Goal: Transaction & Acquisition: Book appointment/travel/reservation

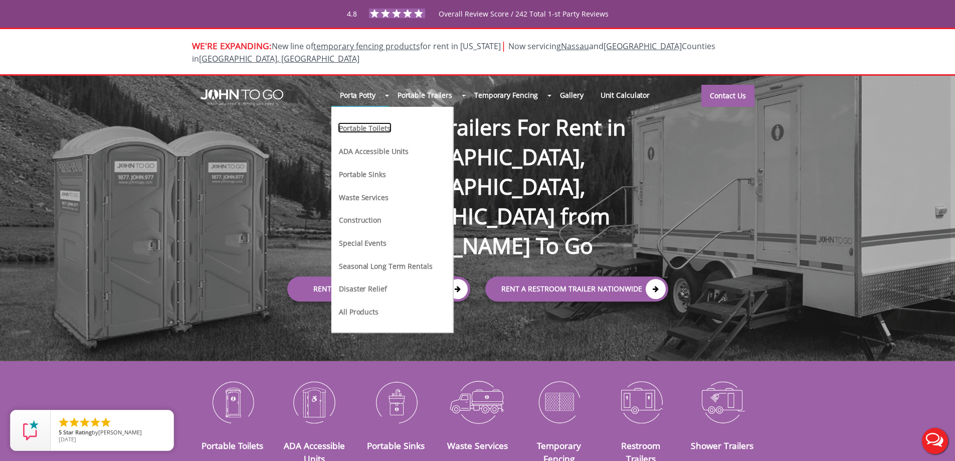
click at [363, 122] on link "Portable Toilets" at bounding box center [364, 127] width 53 height 11
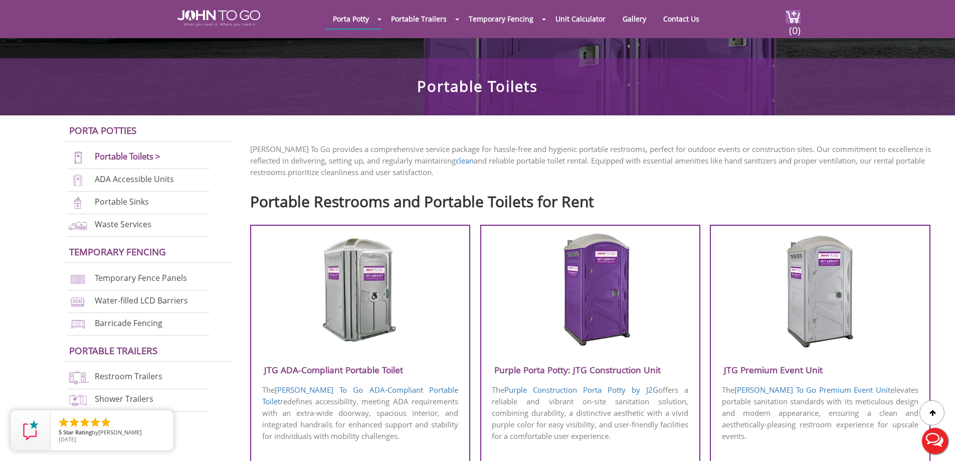
scroll to position [351, 0]
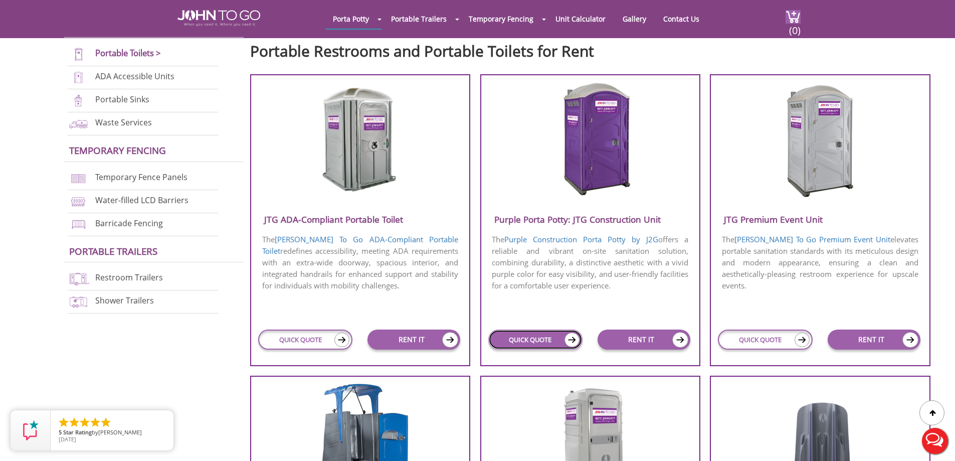
click at [511, 343] on link "QUICK QUOTE" at bounding box center [535, 339] width 94 height 20
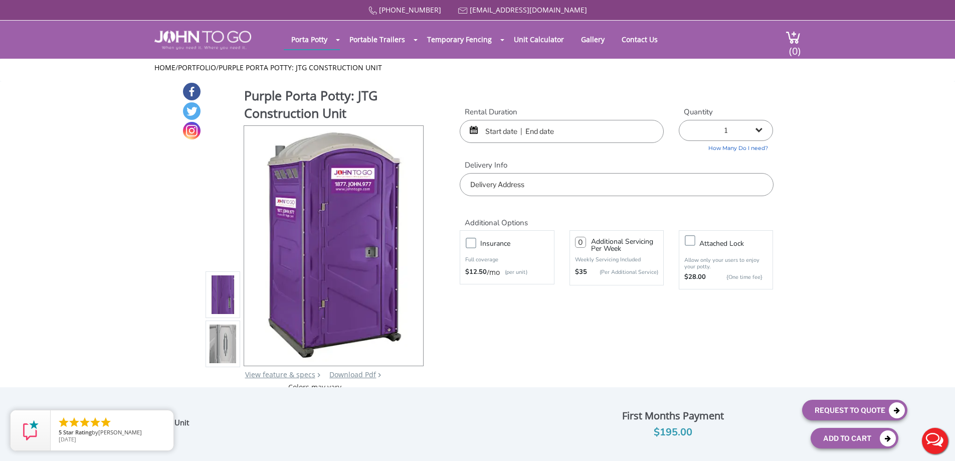
click at [507, 120] on input "text" at bounding box center [562, 131] width 204 height 23
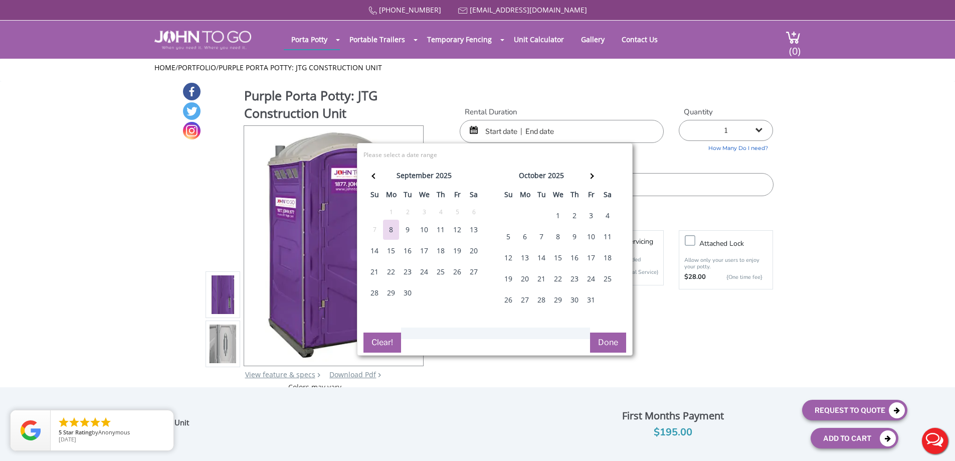
click at [556, 216] on div "1" at bounding box center [558, 216] width 16 height 20
click at [586, 173] on th at bounding box center [591, 177] width 17 height 20
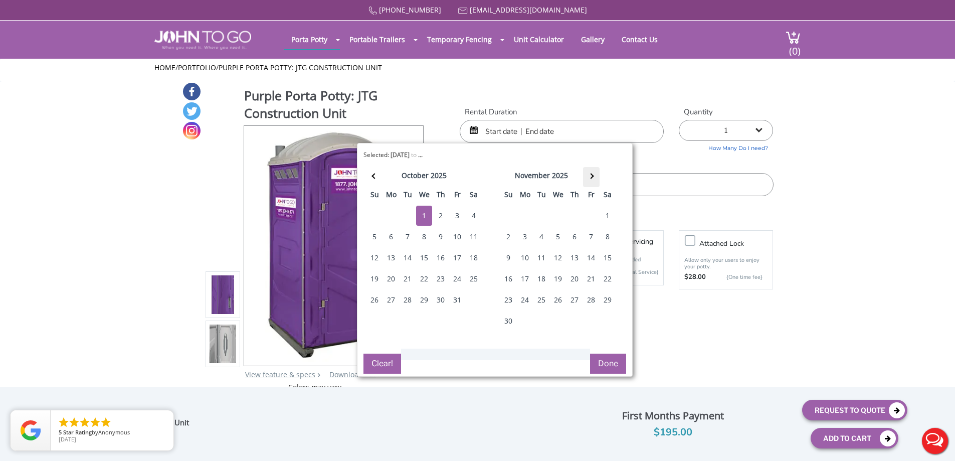
click at [586, 173] on th at bounding box center [591, 177] width 17 height 20
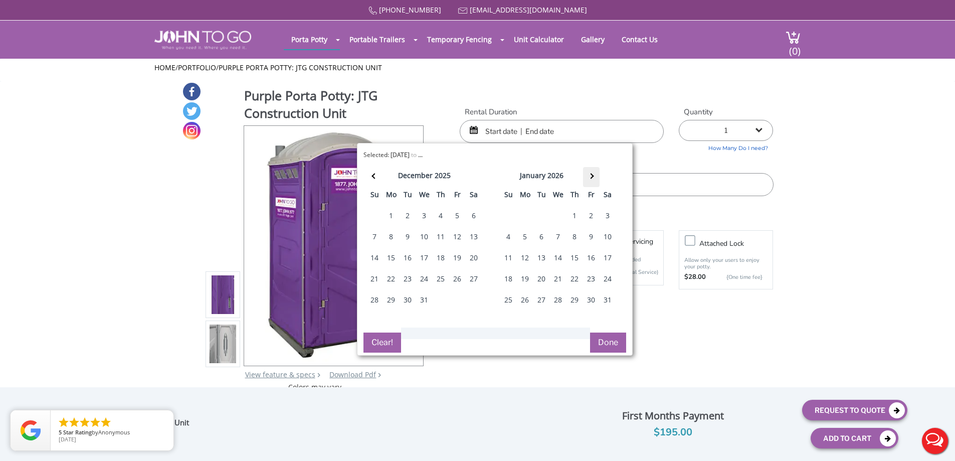
click at [586, 173] on th at bounding box center [591, 177] width 17 height 20
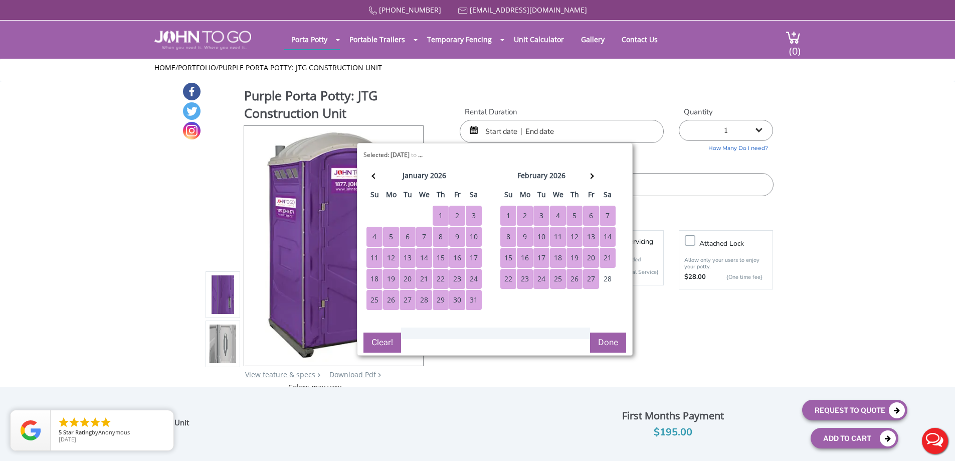
click at [592, 282] on div "27" at bounding box center [591, 279] width 16 height 20
type input "10/01/2025 to 02/27/2026"
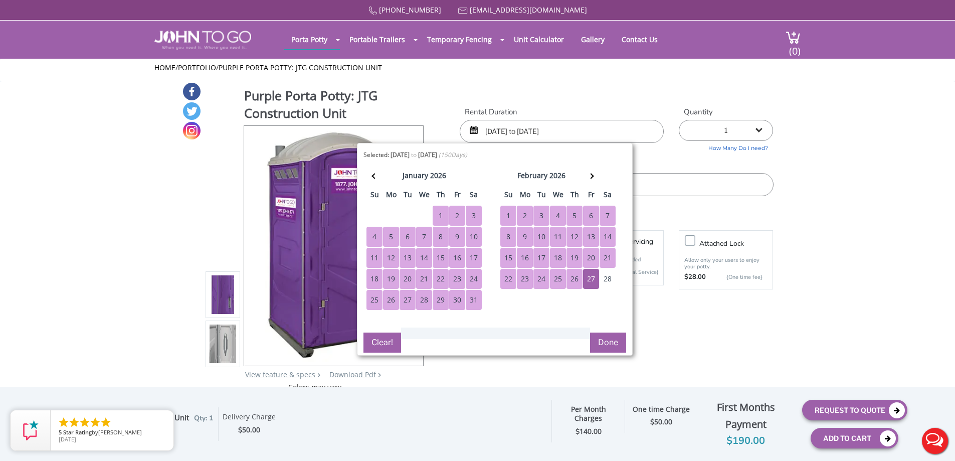
click at [670, 187] on input "text" at bounding box center [616, 184] width 313 height 23
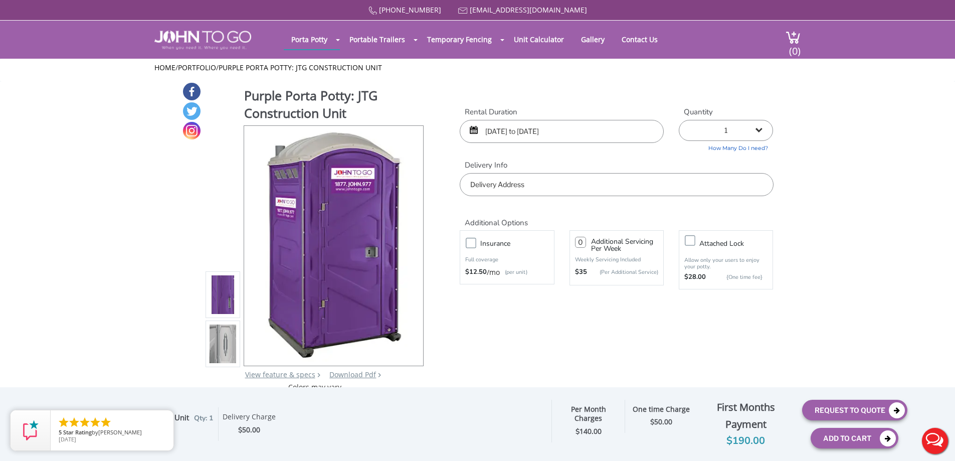
click at [670, 187] on input "text" at bounding box center [616, 184] width 313 height 23
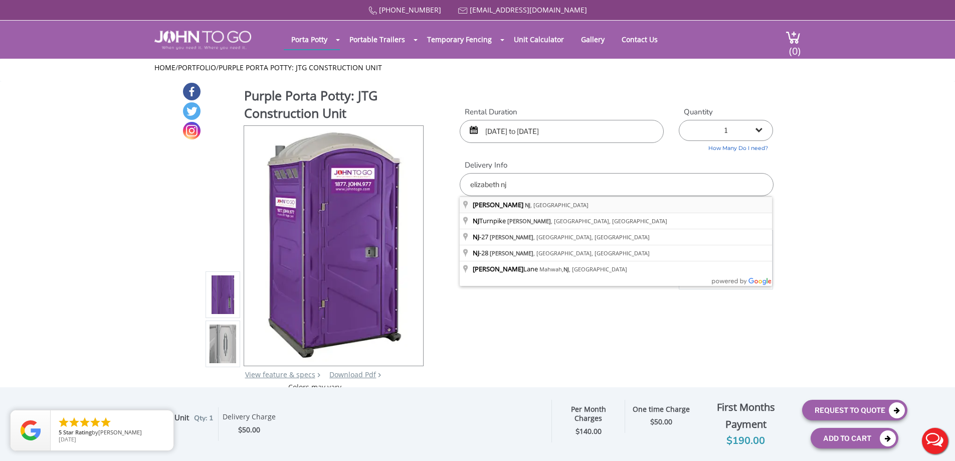
type input "[GEOGRAPHIC_DATA], [GEOGRAPHIC_DATA], [GEOGRAPHIC_DATA]"
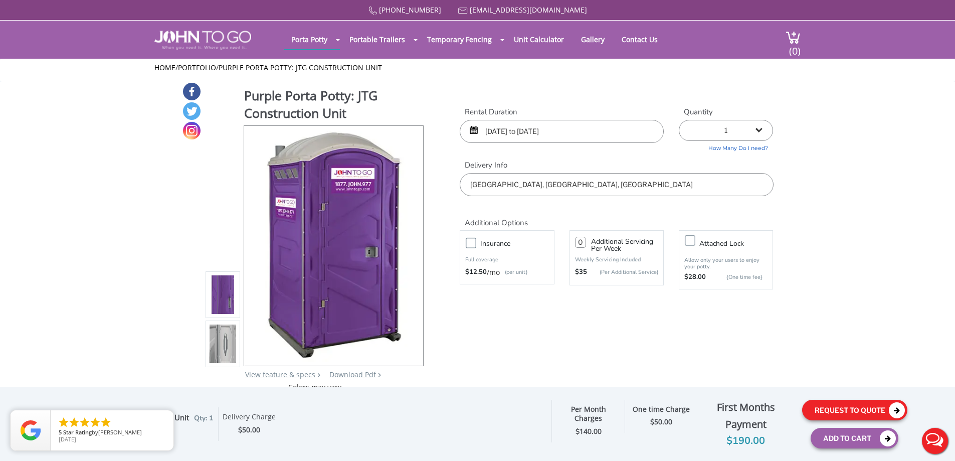
click at [813, 413] on button "Request To Quote" at bounding box center [854, 409] width 105 height 21
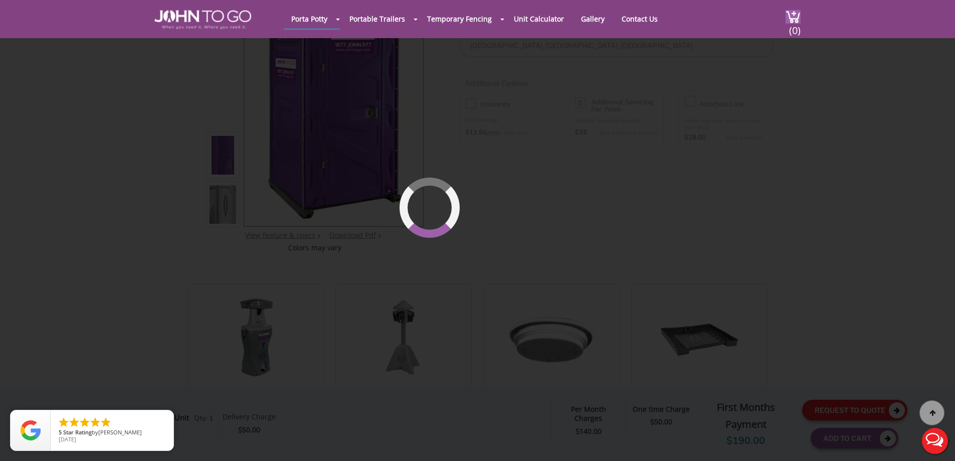
scroll to position [107, 0]
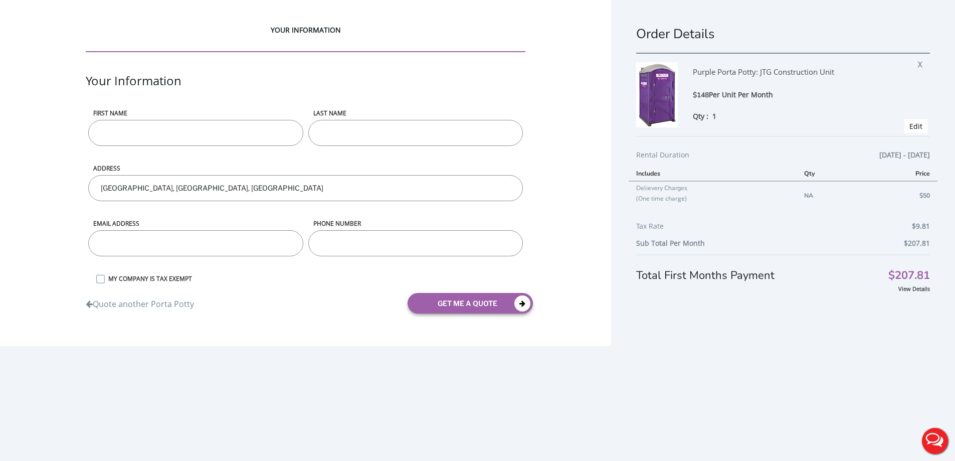
click at [157, 147] on div "First name" at bounding box center [196, 136] width 220 height 55
click at [145, 137] on input "First name" at bounding box center [195, 133] width 215 height 26
type input "test"
click at [116, 252] on input "email" at bounding box center [195, 243] width 215 height 26
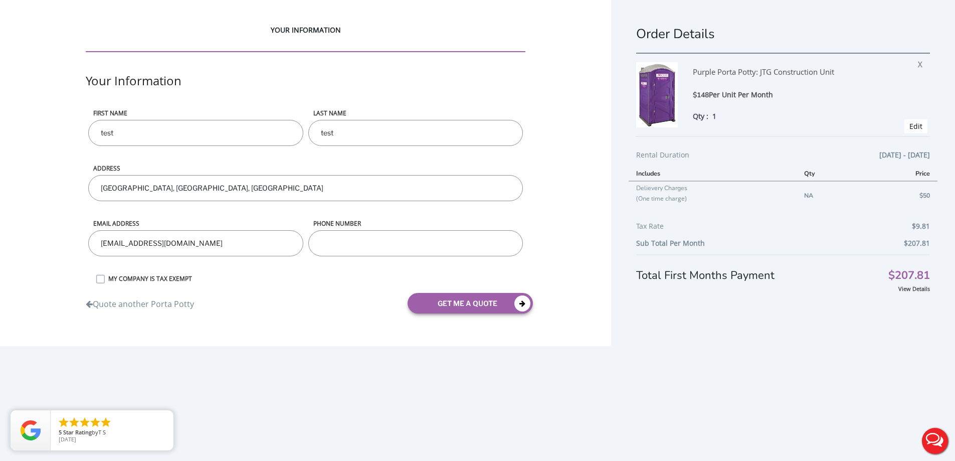
type input "breindyi@johntogo.com"
type input "8453622300"
click at [481, 298] on button "get me a quote" at bounding box center [470, 303] width 125 height 21
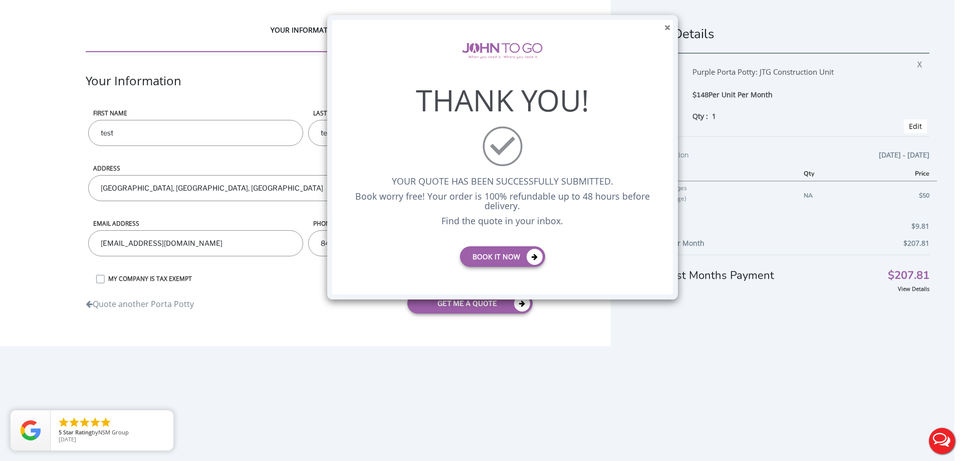
drag, startPoint x: 667, startPoint y: 28, endPoint x: 911, endPoint y: 57, distance: 246.3
click at [670, 29] on button "×" at bounding box center [668, 28] width 6 height 11
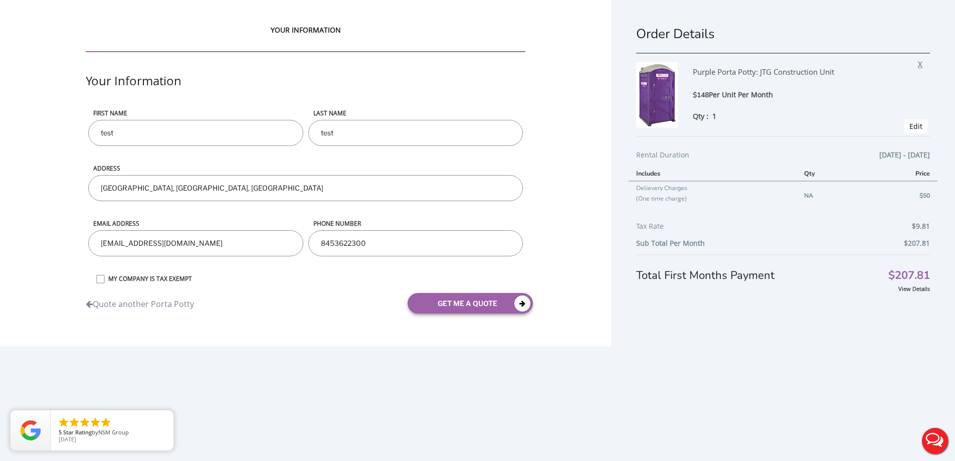
click at [918, 65] on span "X" at bounding box center [923, 62] width 10 height 13
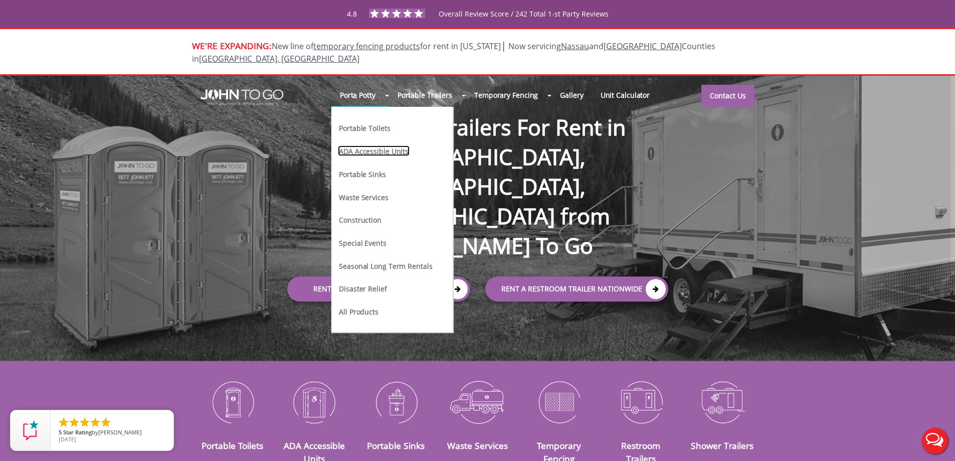
click at [355, 145] on link "ADA Accessible Units" at bounding box center [374, 150] width 72 height 11
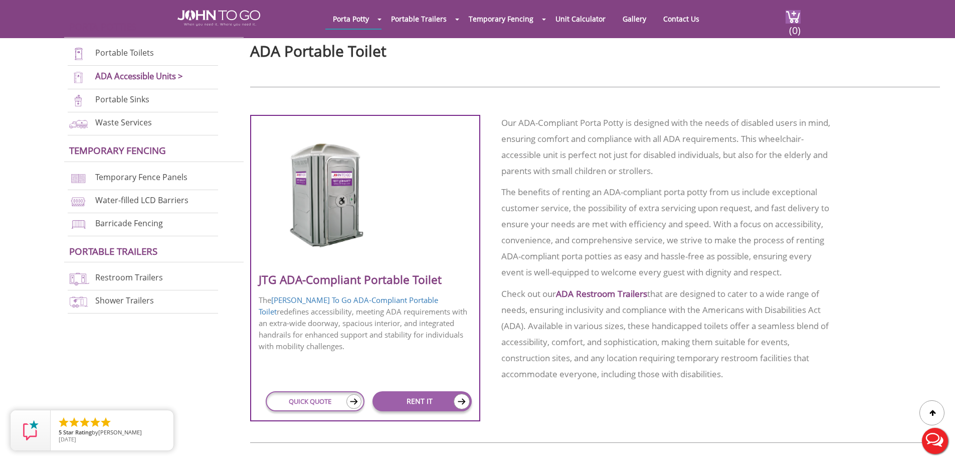
scroll to position [501, 0]
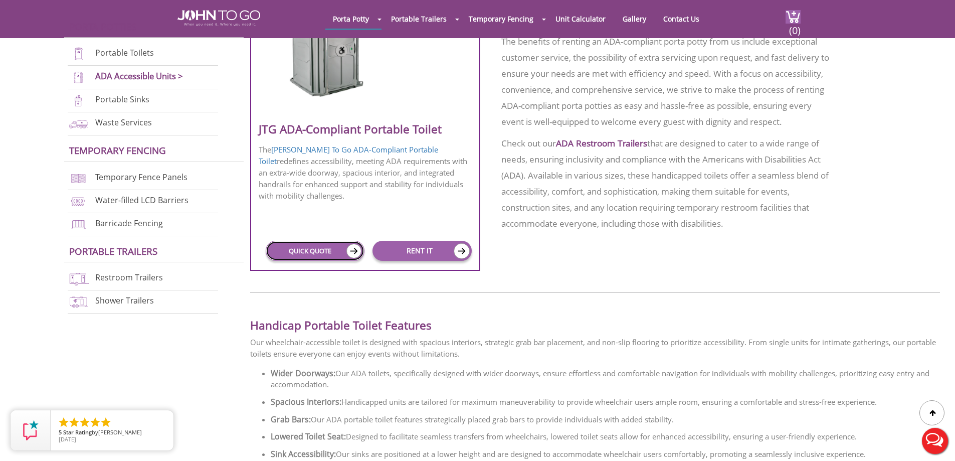
click at [320, 249] on link "QUICK QUOTE" at bounding box center [315, 251] width 99 height 20
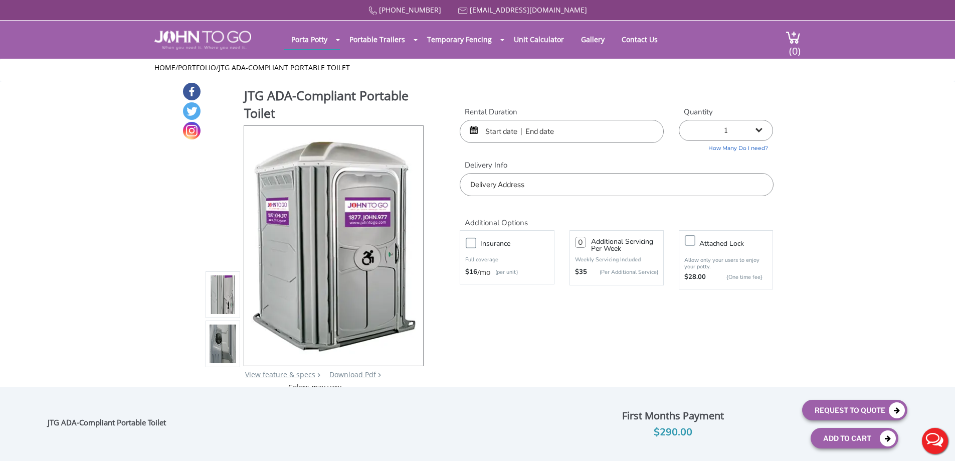
click at [500, 125] on input "text" at bounding box center [562, 131] width 204 height 23
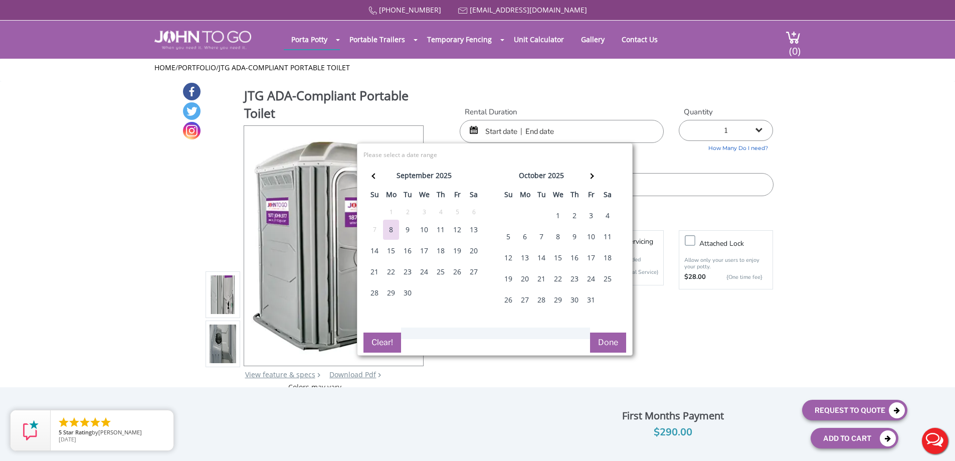
click at [560, 219] on div "1" at bounding box center [558, 216] width 16 height 20
click at [590, 174] on span at bounding box center [591, 176] width 6 height 6
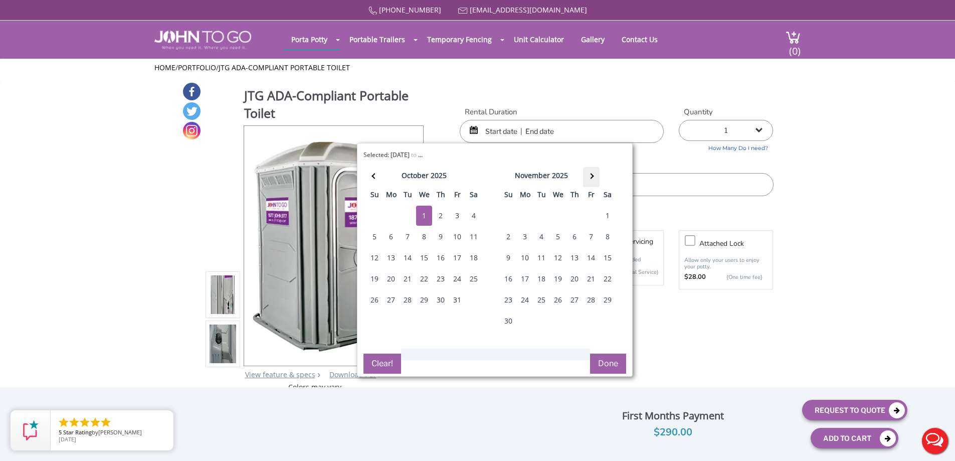
click at [590, 174] on span at bounding box center [591, 176] width 6 height 6
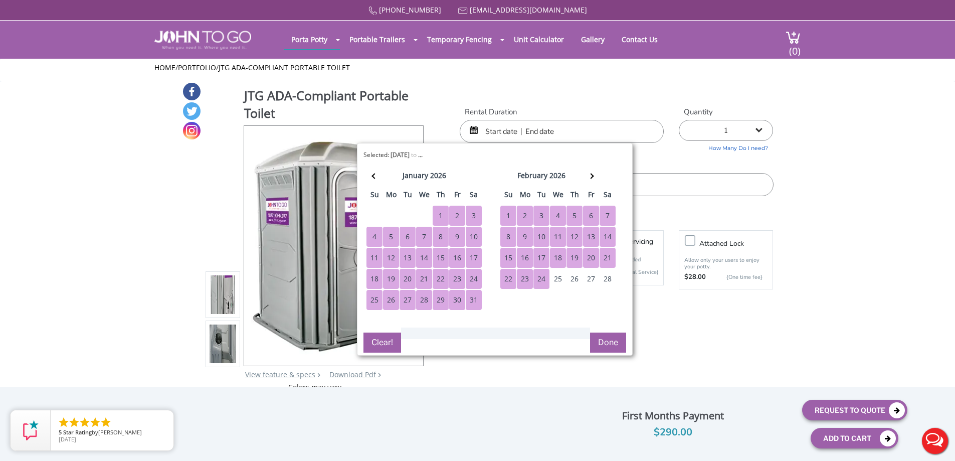
click at [543, 286] on div "24" at bounding box center [541, 279] width 16 height 20
type input "10/01/2025 to 02/24/2026"
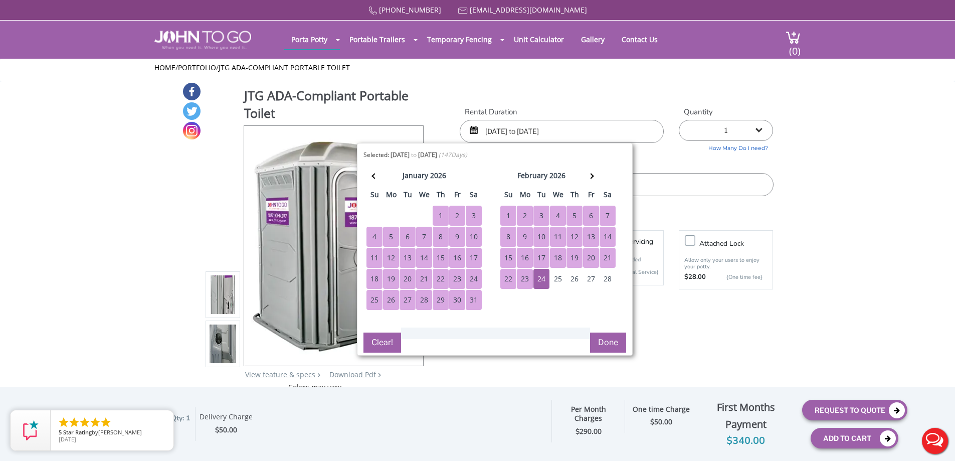
click at [654, 188] on input "text" at bounding box center [616, 184] width 313 height 23
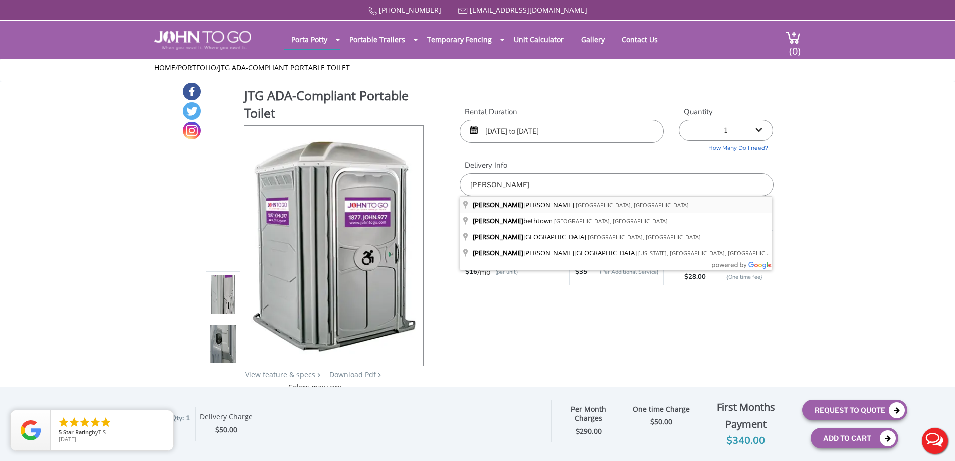
type input "[GEOGRAPHIC_DATA], [GEOGRAPHIC_DATA], [GEOGRAPHIC_DATA]"
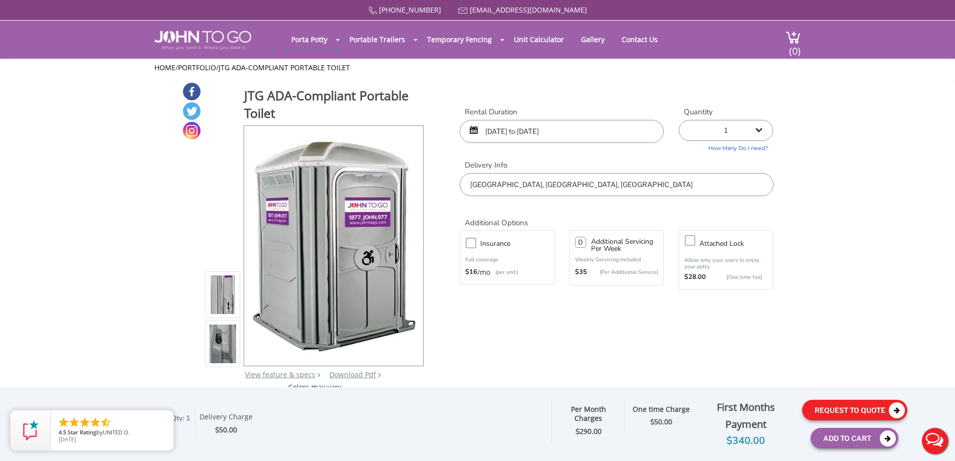
click at [814, 412] on button "Request To Quote" at bounding box center [854, 409] width 105 height 21
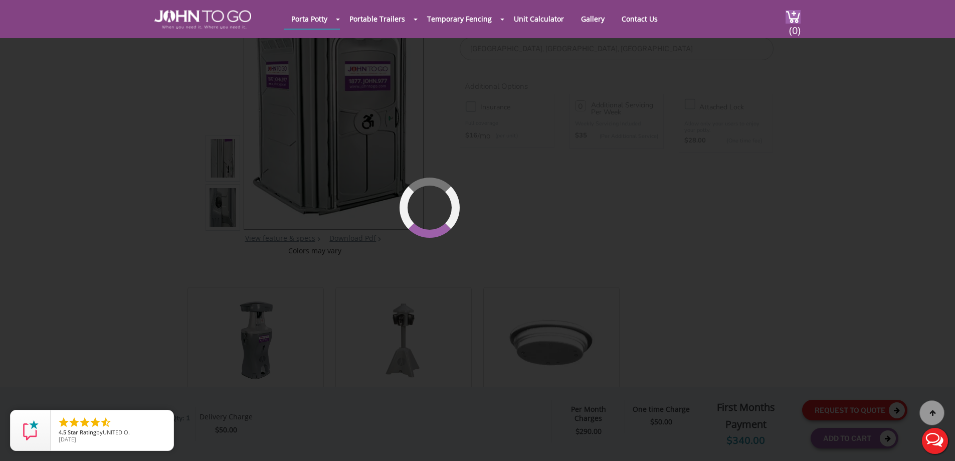
scroll to position [107, 0]
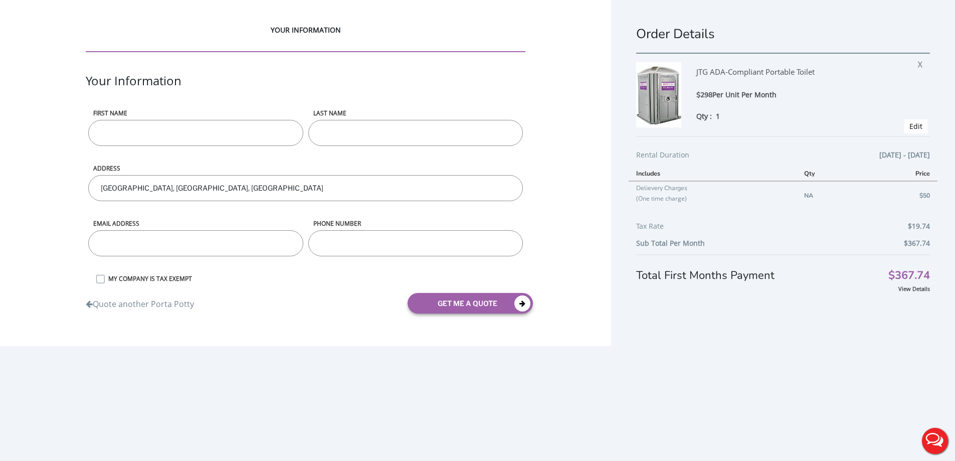
click at [179, 141] on input "First name" at bounding box center [195, 133] width 215 height 26
type input "test"
click at [119, 239] on input "email" at bounding box center [195, 243] width 215 height 26
type input "breindyi@johntogo.com"
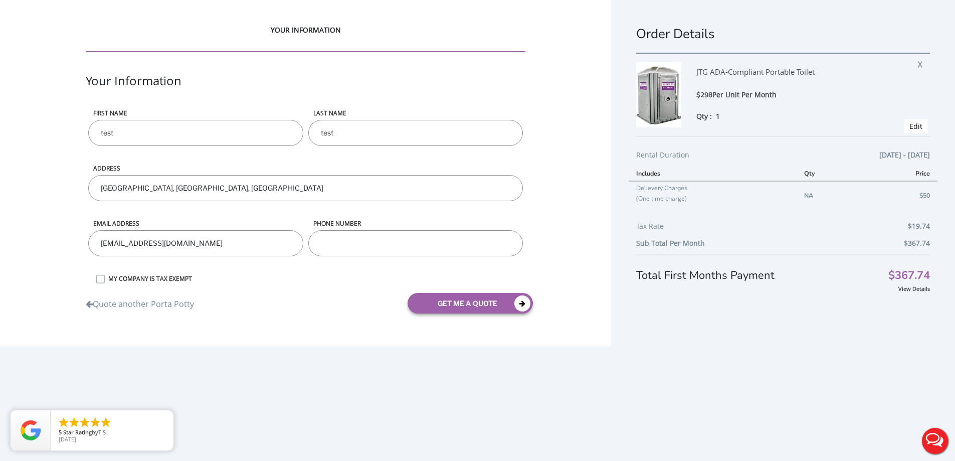
type input "8453622300"
click at [449, 306] on button "get me a quote" at bounding box center [470, 303] width 125 height 21
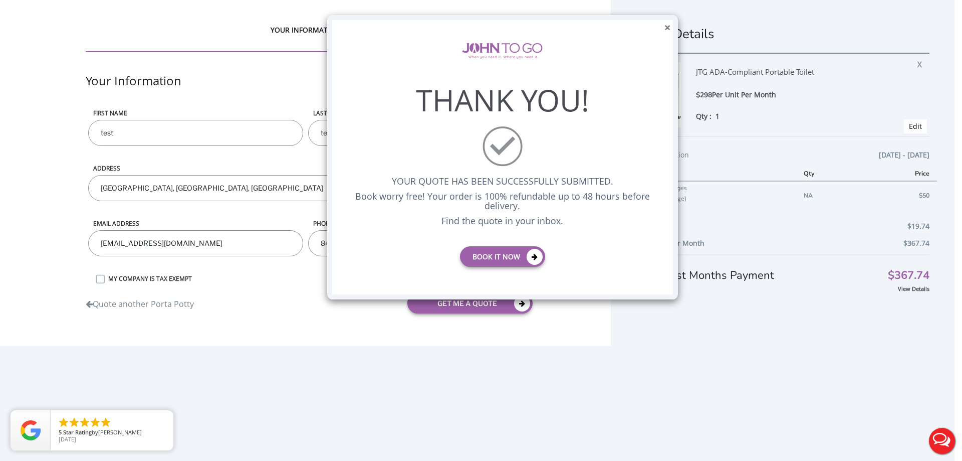
drag, startPoint x: 667, startPoint y: 26, endPoint x: 617, endPoint y: 30, distance: 50.2
click at [667, 26] on button "×" at bounding box center [668, 28] width 6 height 11
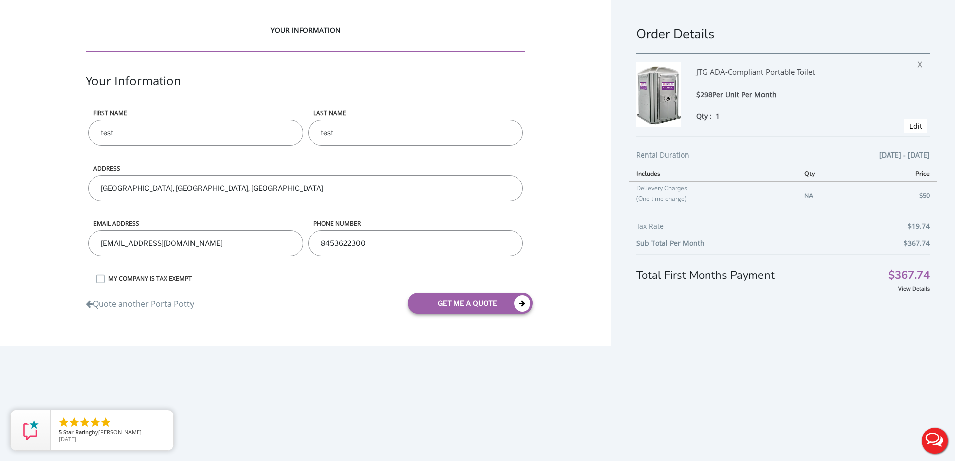
drag, startPoint x: 911, startPoint y: 68, endPoint x: 526, endPoint y: 38, distance: 385.6
click at [918, 68] on span "X" at bounding box center [923, 62] width 10 height 13
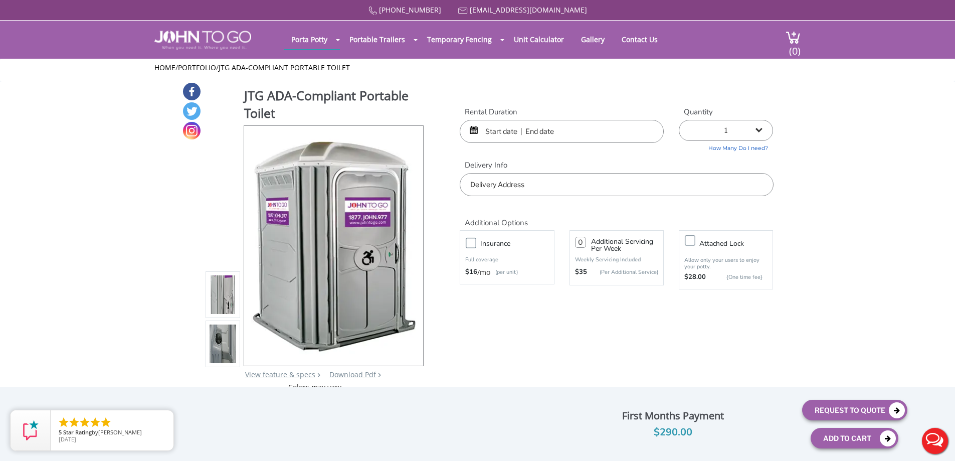
click at [527, 131] on input "text" at bounding box center [562, 131] width 204 height 23
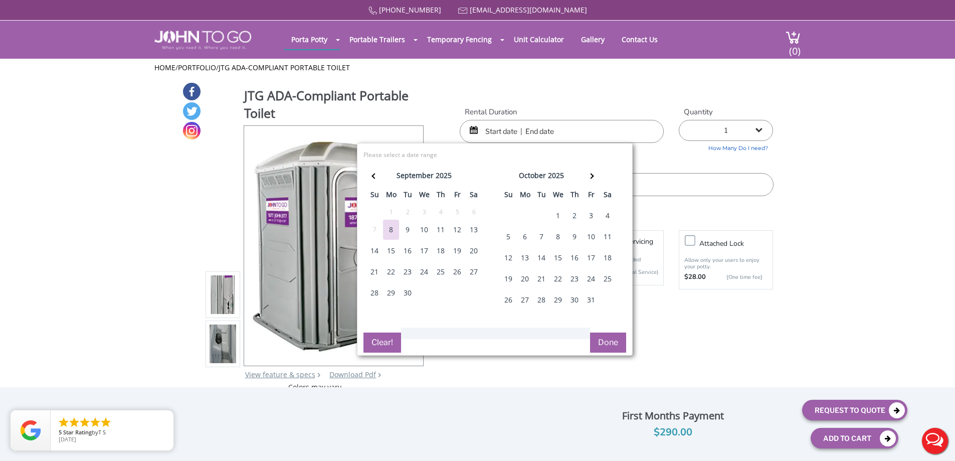
drag, startPoint x: 443, startPoint y: 250, endPoint x: 524, endPoint y: 229, distance: 84.0
click at [443, 250] on div "18" at bounding box center [441, 251] width 16 height 20
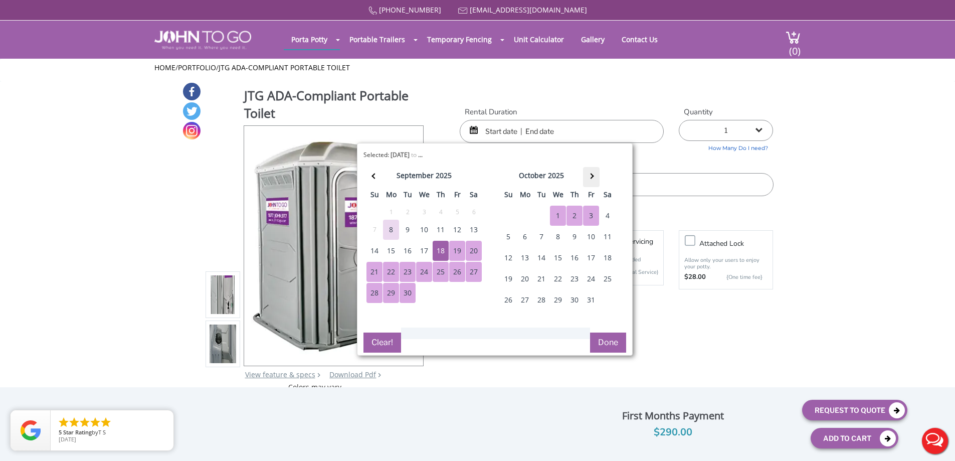
click at [590, 168] on th at bounding box center [591, 177] width 17 height 20
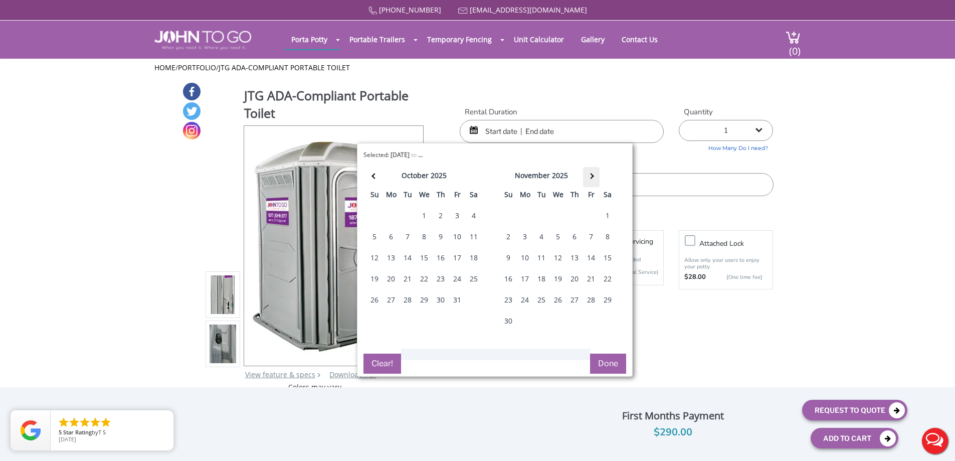
click at [590, 168] on th at bounding box center [591, 177] width 17 height 20
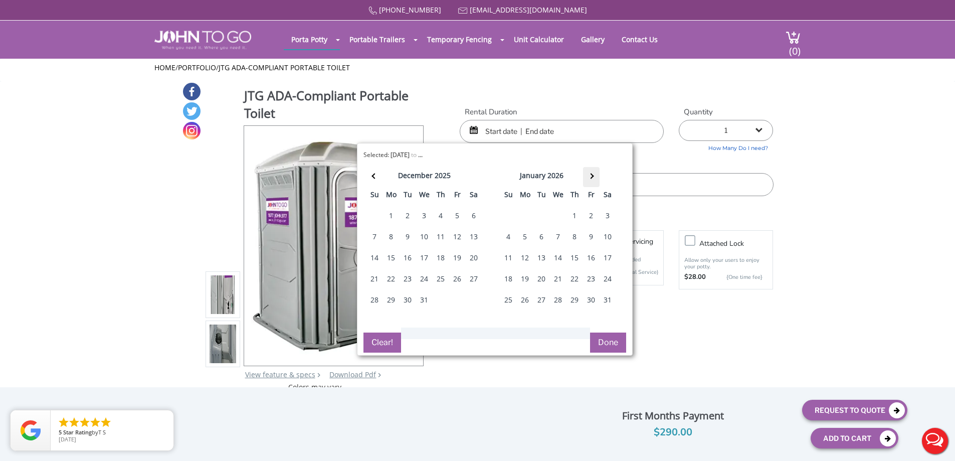
click at [590, 168] on th at bounding box center [591, 177] width 17 height 20
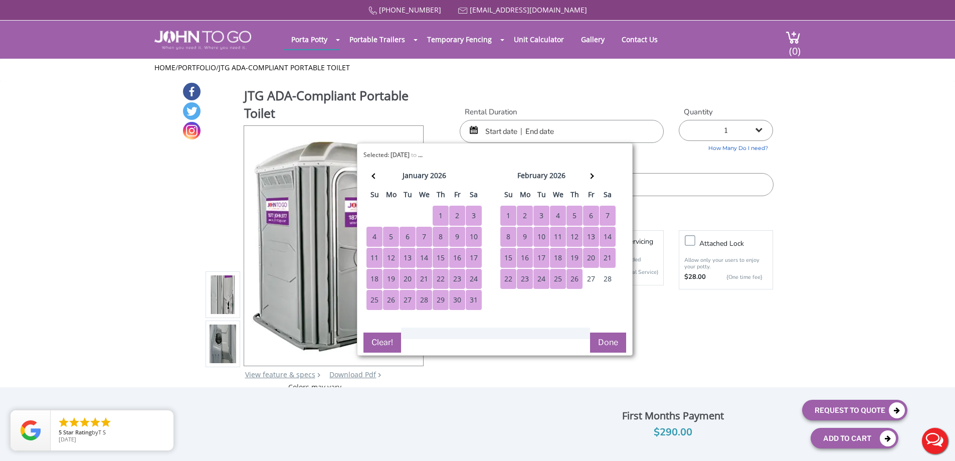
drag, startPoint x: 575, startPoint y: 275, endPoint x: 589, endPoint y: 268, distance: 15.7
click at [576, 275] on div "26" at bounding box center [574, 279] width 16 height 20
type input "09/18/2025 to 02/26/2026"
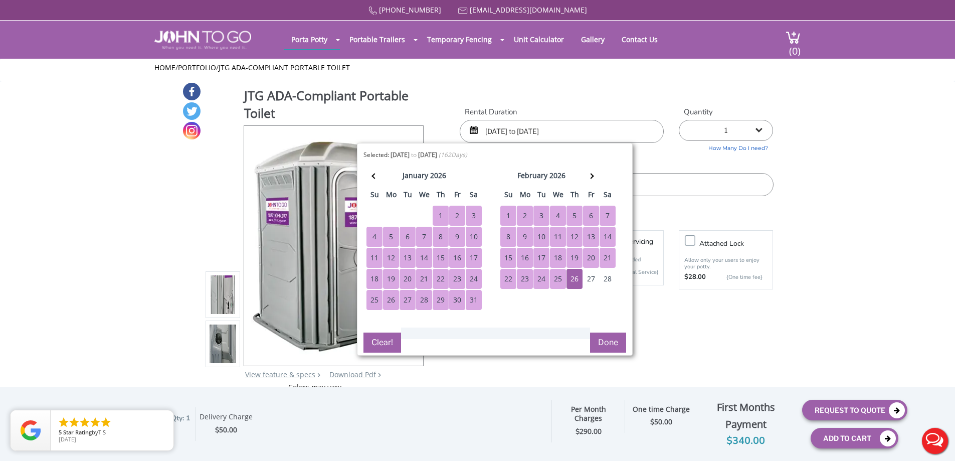
click at [731, 190] on input "text" at bounding box center [616, 184] width 313 height 23
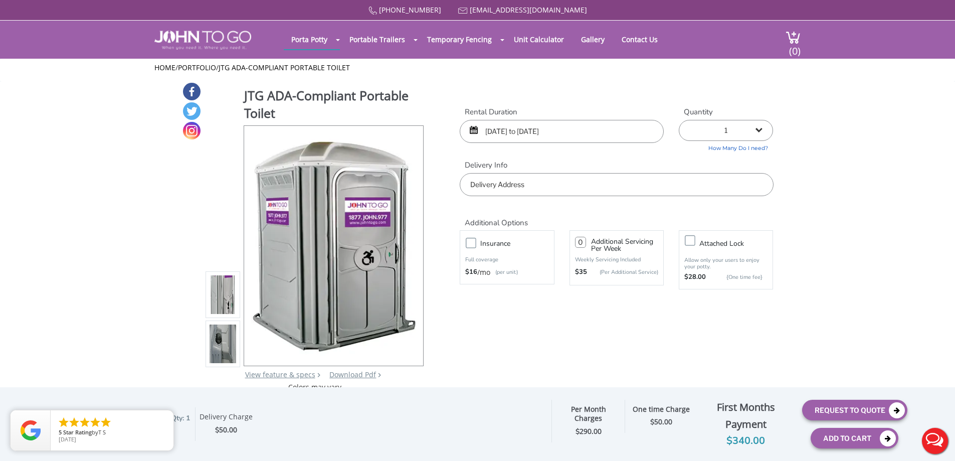
click at [731, 190] on input "text" at bounding box center [616, 184] width 313 height 23
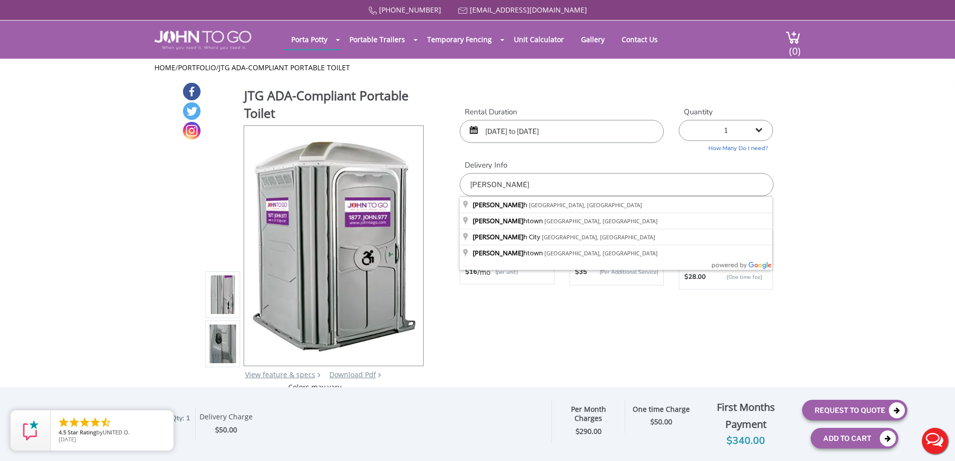
scroll to position [50, 0]
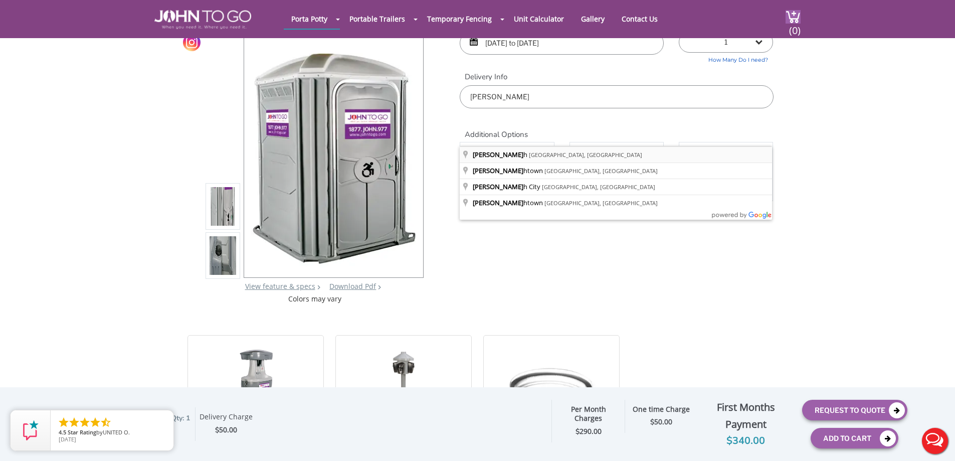
type input "[GEOGRAPHIC_DATA], [GEOGRAPHIC_DATA], [GEOGRAPHIC_DATA]"
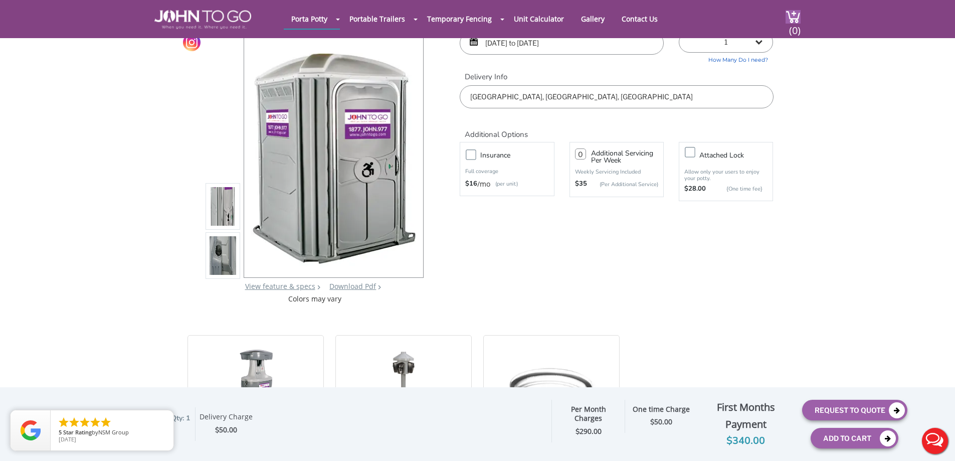
click at [582, 155] on input "number" at bounding box center [580, 153] width 11 height 11
type input "1"
click at [813, 409] on button "Request To Quote" at bounding box center [854, 409] width 105 height 21
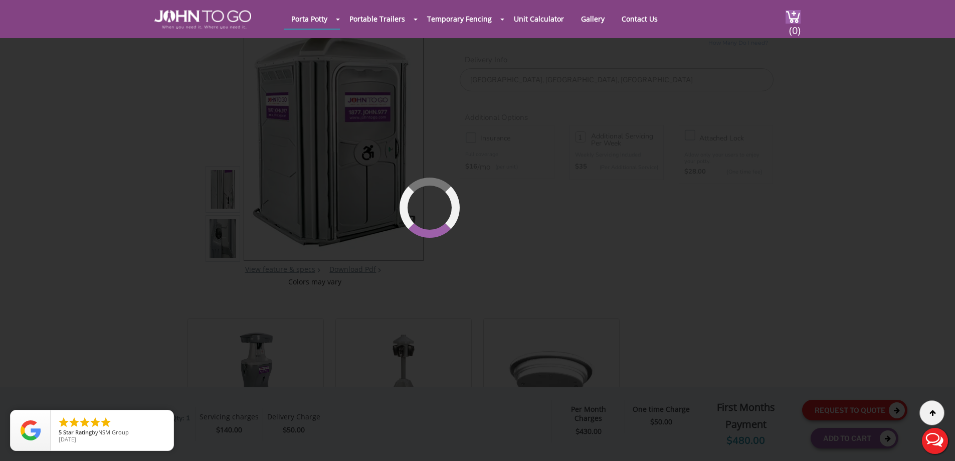
scroll to position [69, 0]
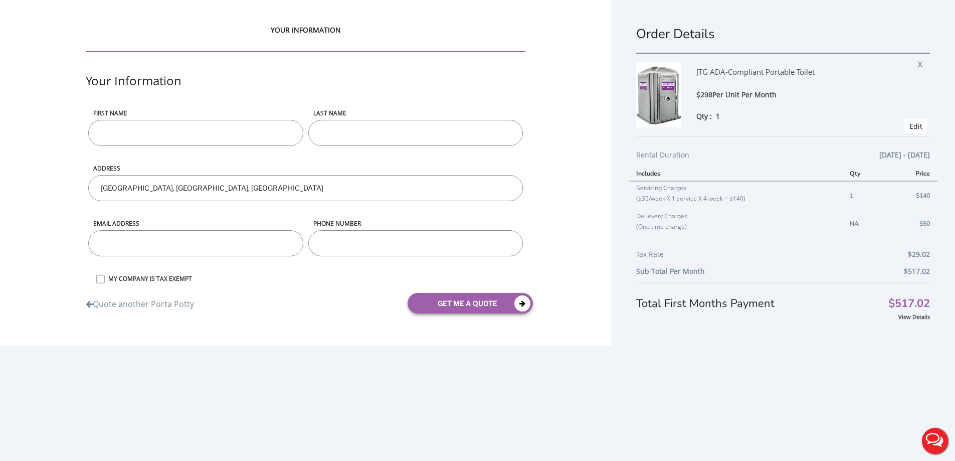
click at [121, 132] on input "First name" at bounding box center [195, 133] width 215 height 26
type input "test"
type input "t"
click at [180, 243] on div "Email address" at bounding box center [196, 246] width 220 height 55
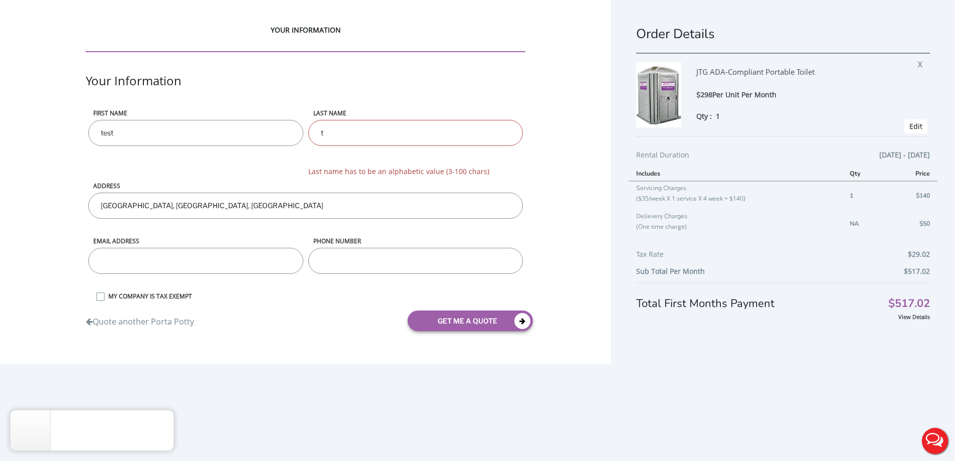
type input "[EMAIL_ADDRESS][DOMAIN_NAME]"
type input "8453622300"
click at [348, 132] on input "t" at bounding box center [415, 133] width 215 height 26
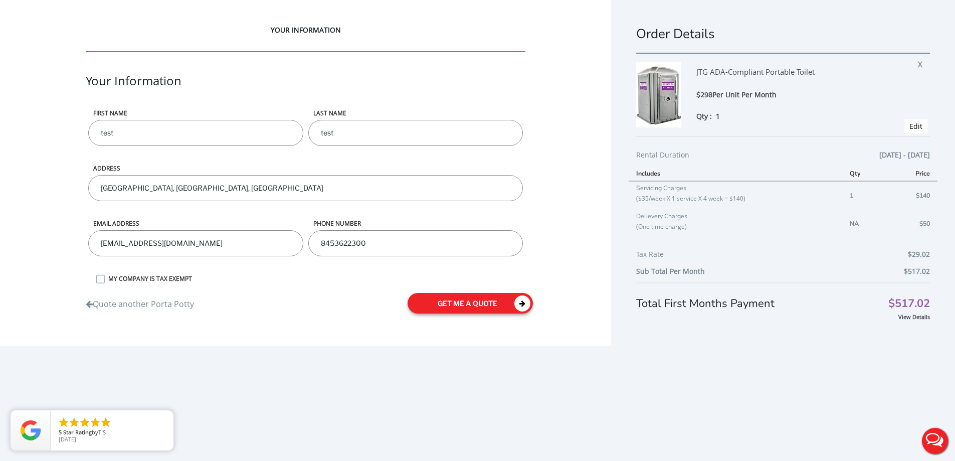
type input "test"
click at [446, 298] on button "get me a quote" at bounding box center [470, 303] width 125 height 21
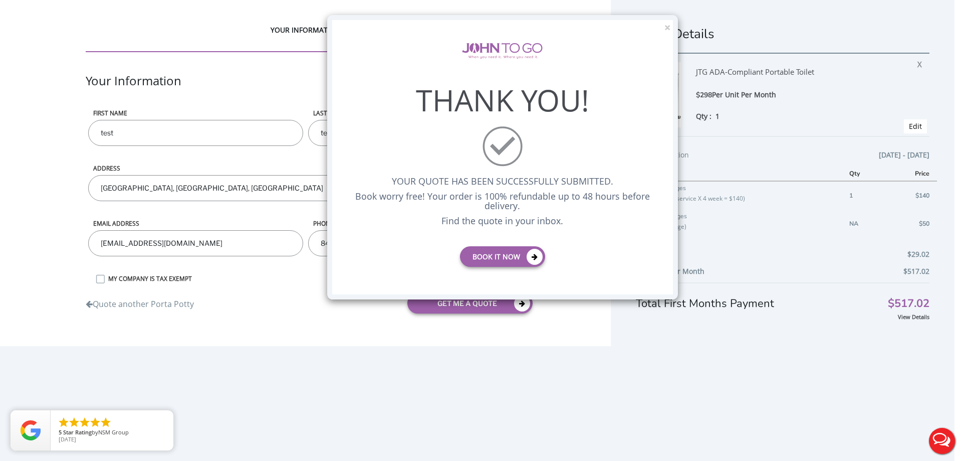
click at [671, 27] on div "× THANK YOU! YOUR QUOTE HAS BEEN SUCCESSFULLY SUBMITTED. Book worry free! Your …" at bounding box center [502, 157] width 351 height 284
click at [670, 26] on button "×" at bounding box center [668, 28] width 6 height 11
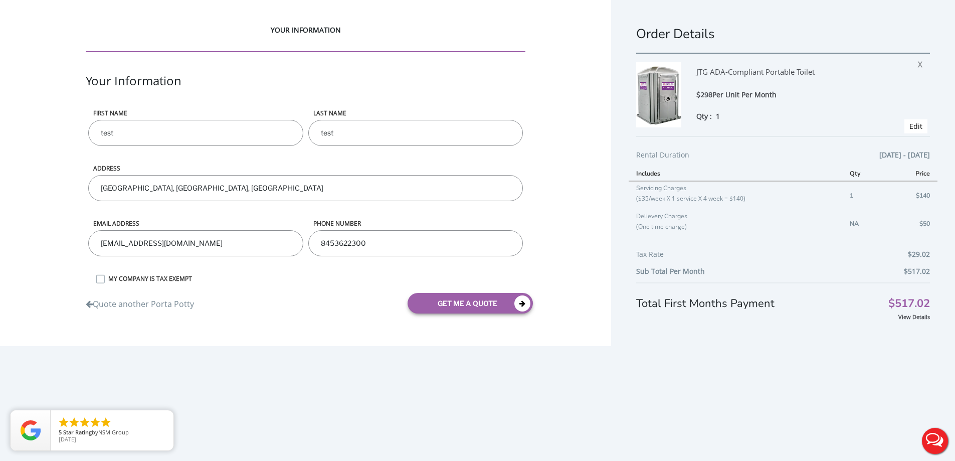
drag, startPoint x: 915, startPoint y: 66, endPoint x: 527, endPoint y: 35, distance: 389.7
click at [918, 65] on span "X" at bounding box center [923, 62] width 10 height 13
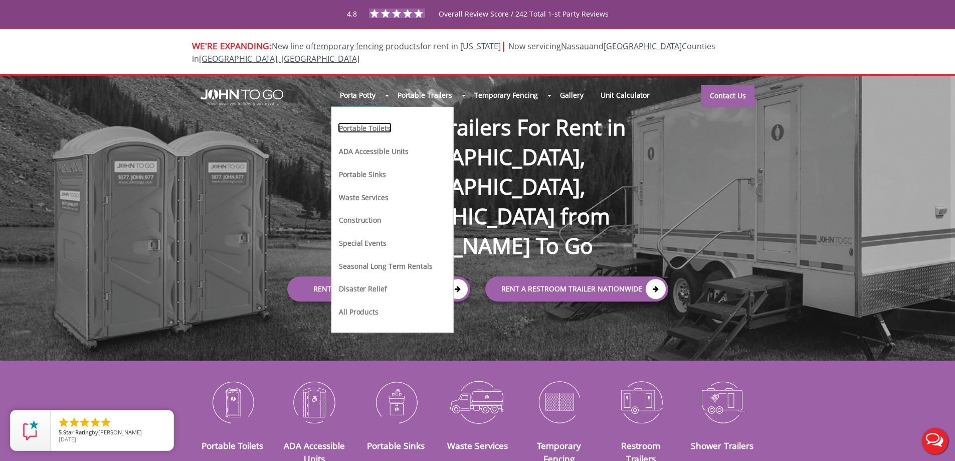
click at [372, 122] on link "Portable Toilets" at bounding box center [364, 127] width 53 height 11
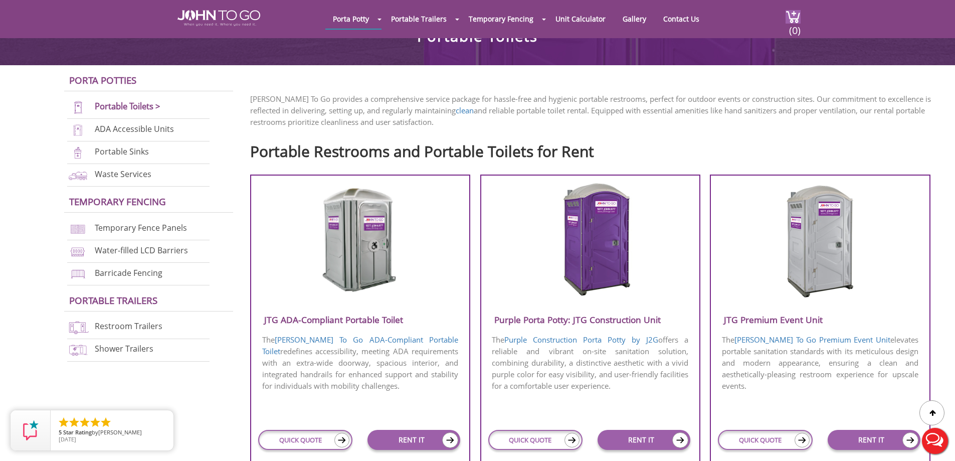
scroll to position [351, 0]
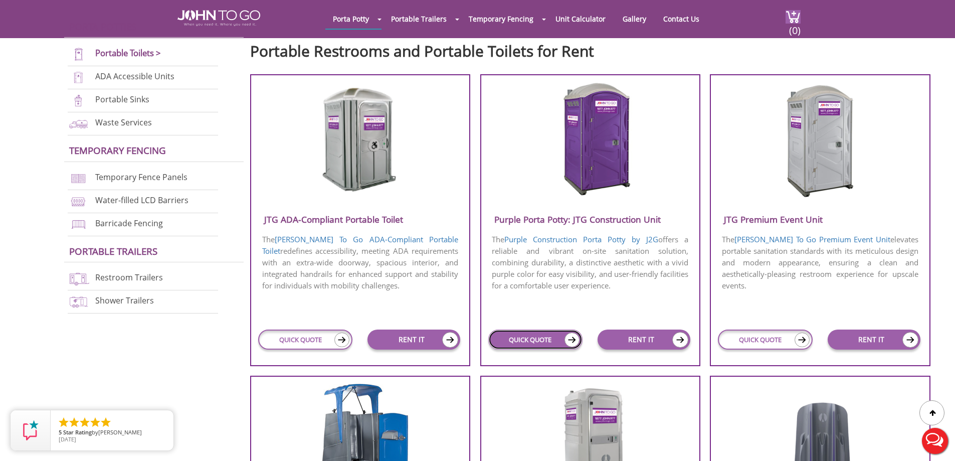
click at [525, 335] on link "QUICK QUOTE" at bounding box center [535, 339] width 94 height 20
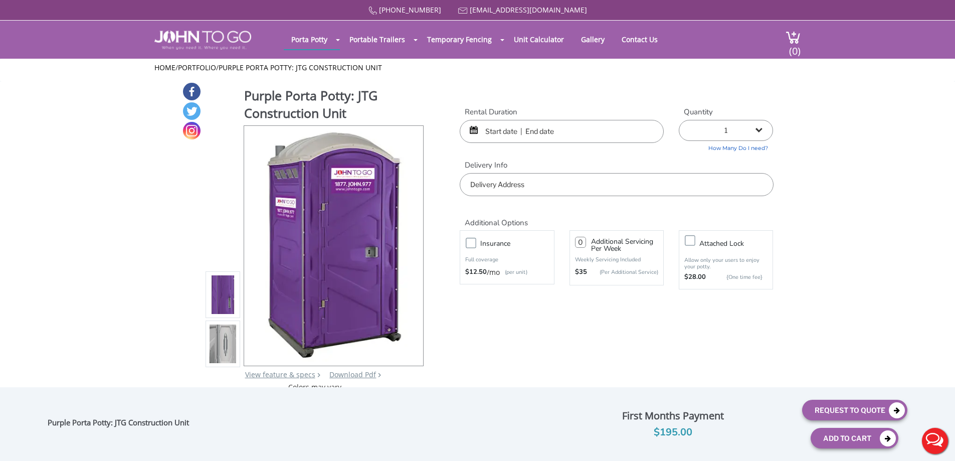
click at [499, 136] on input "text" at bounding box center [562, 131] width 204 height 23
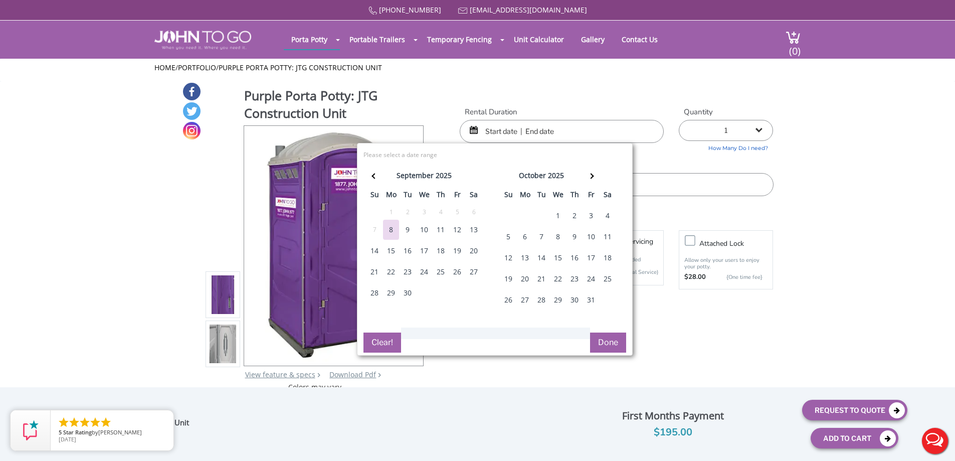
click at [558, 209] on div "1" at bounding box center [558, 216] width 16 height 20
click at [589, 176] on span at bounding box center [591, 176] width 6 height 6
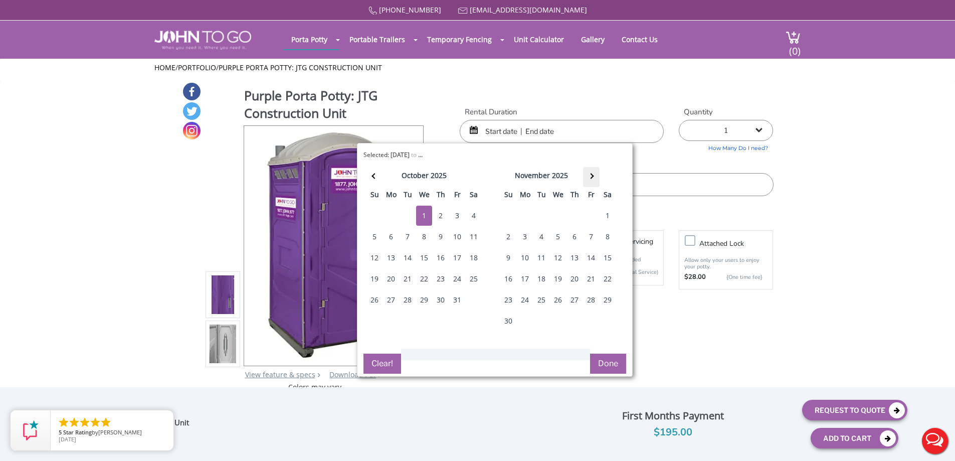
click at [589, 176] on span at bounding box center [591, 176] width 6 height 6
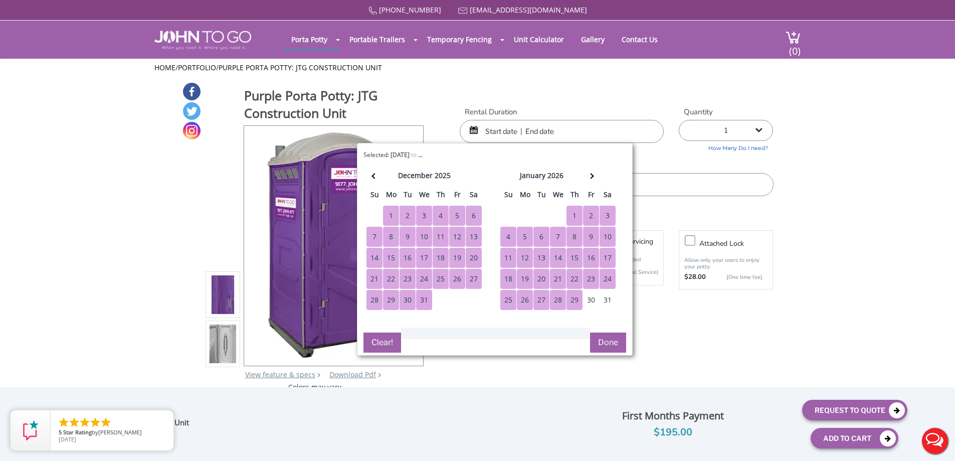
click at [573, 299] on div "29" at bounding box center [574, 300] width 16 height 20
type input "10/01/2025 to 01/29/2026"
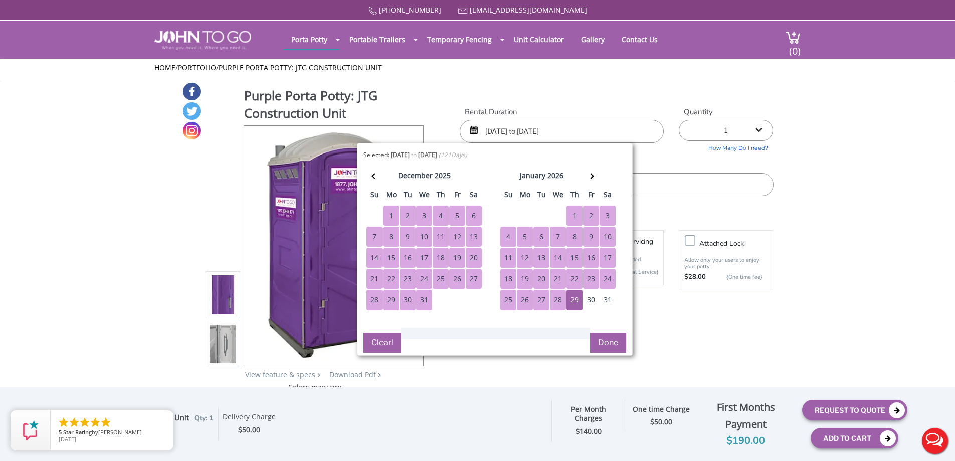
click at [663, 190] on input "text" at bounding box center [616, 184] width 313 height 23
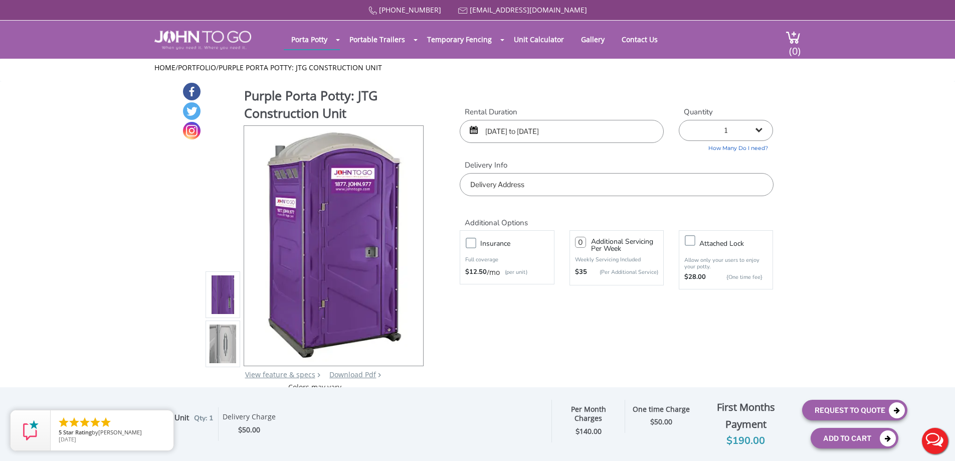
click at [663, 190] on input "text" at bounding box center [616, 184] width 313 height 23
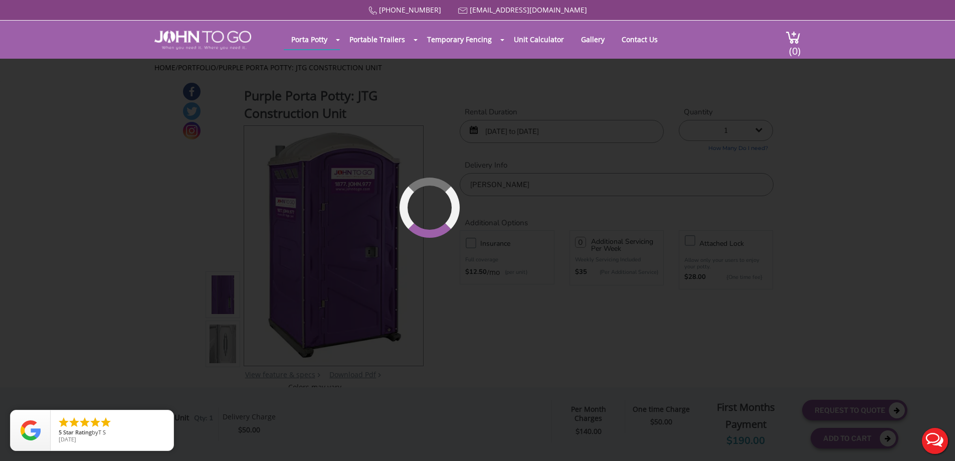
type input "[GEOGRAPHIC_DATA], [GEOGRAPHIC_DATA], [GEOGRAPHIC_DATA]"
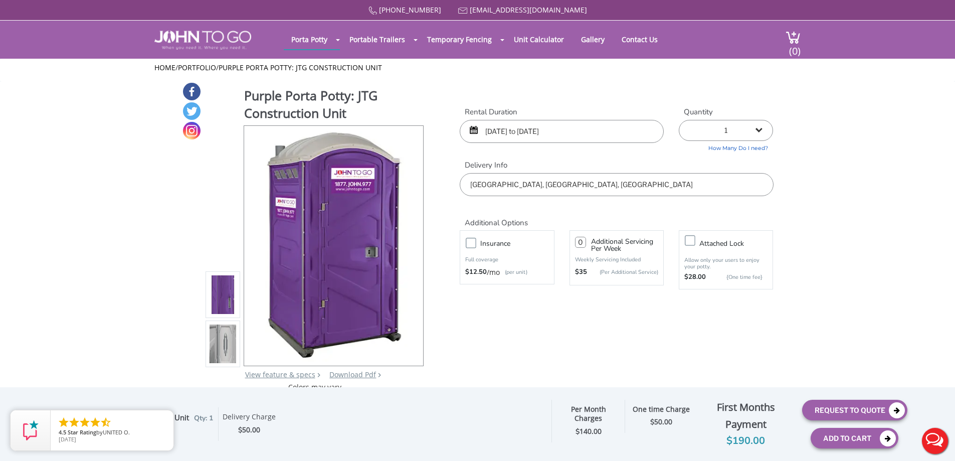
click at [585, 241] on input "number" at bounding box center [580, 242] width 11 height 11
type input "1"
click at [810, 408] on button "Request To Quote" at bounding box center [854, 409] width 105 height 21
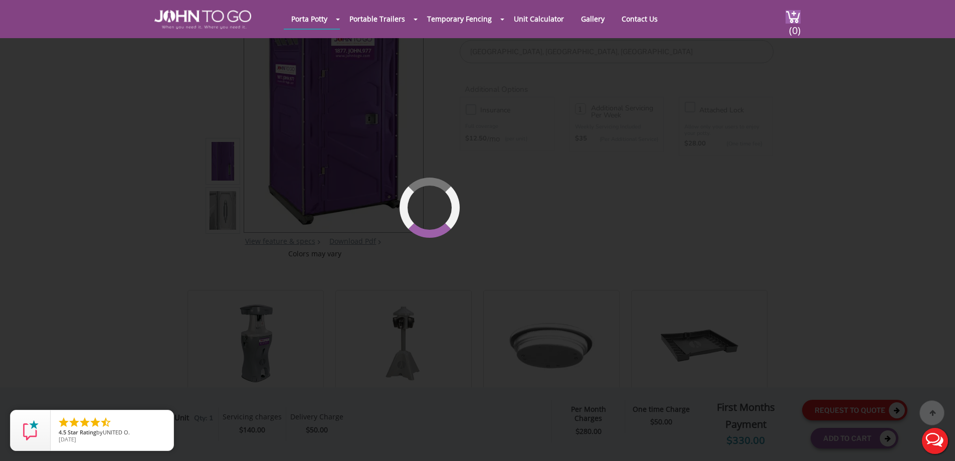
scroll to position [107, 0]
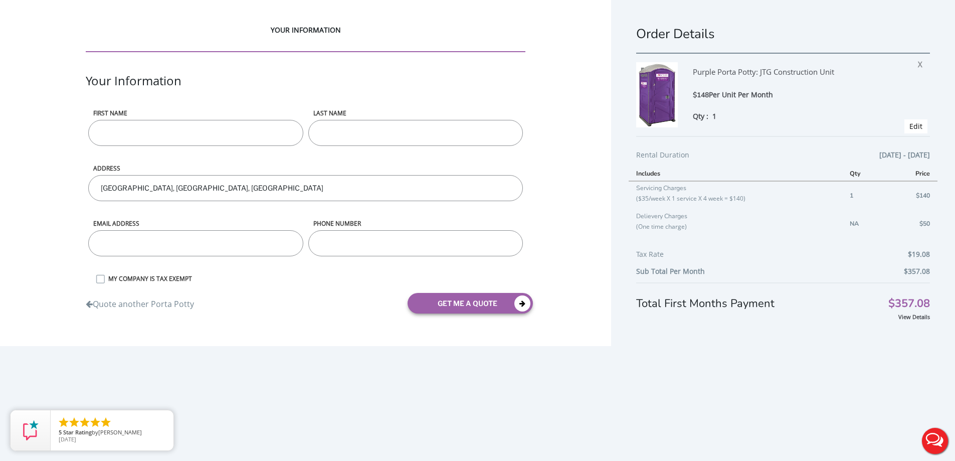
click at [114, 136] on input "First name" at bounding box center [195, 133] width 215 height 26
type input "test"
click at [114, 245] on input "email" at bounding box center [195, 243] width 215 height 26
type input "[EMAIL_ADDRESS][DOMAIN_NAME]"
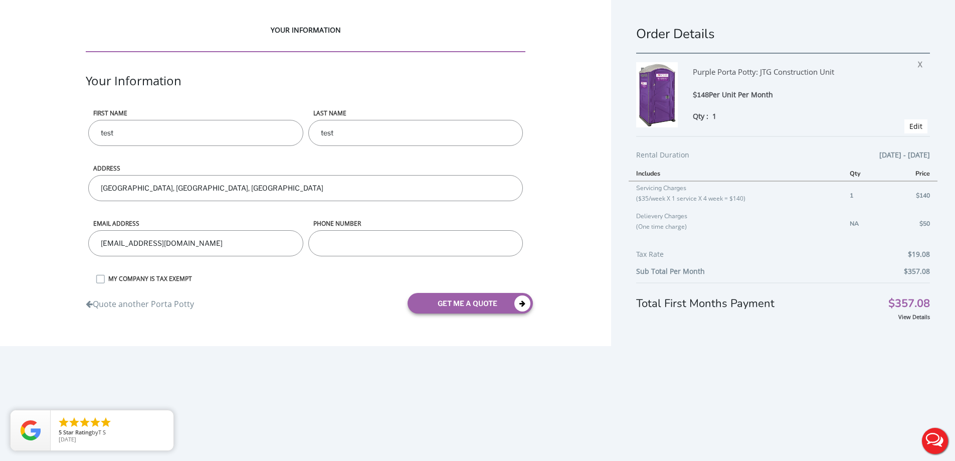
type input "8453622300"
click at [458, 297] on button "get me a quote" at bounding box center [470, 303] width 125 height 21
